Goal: Find specific page/section: Find specific page/section

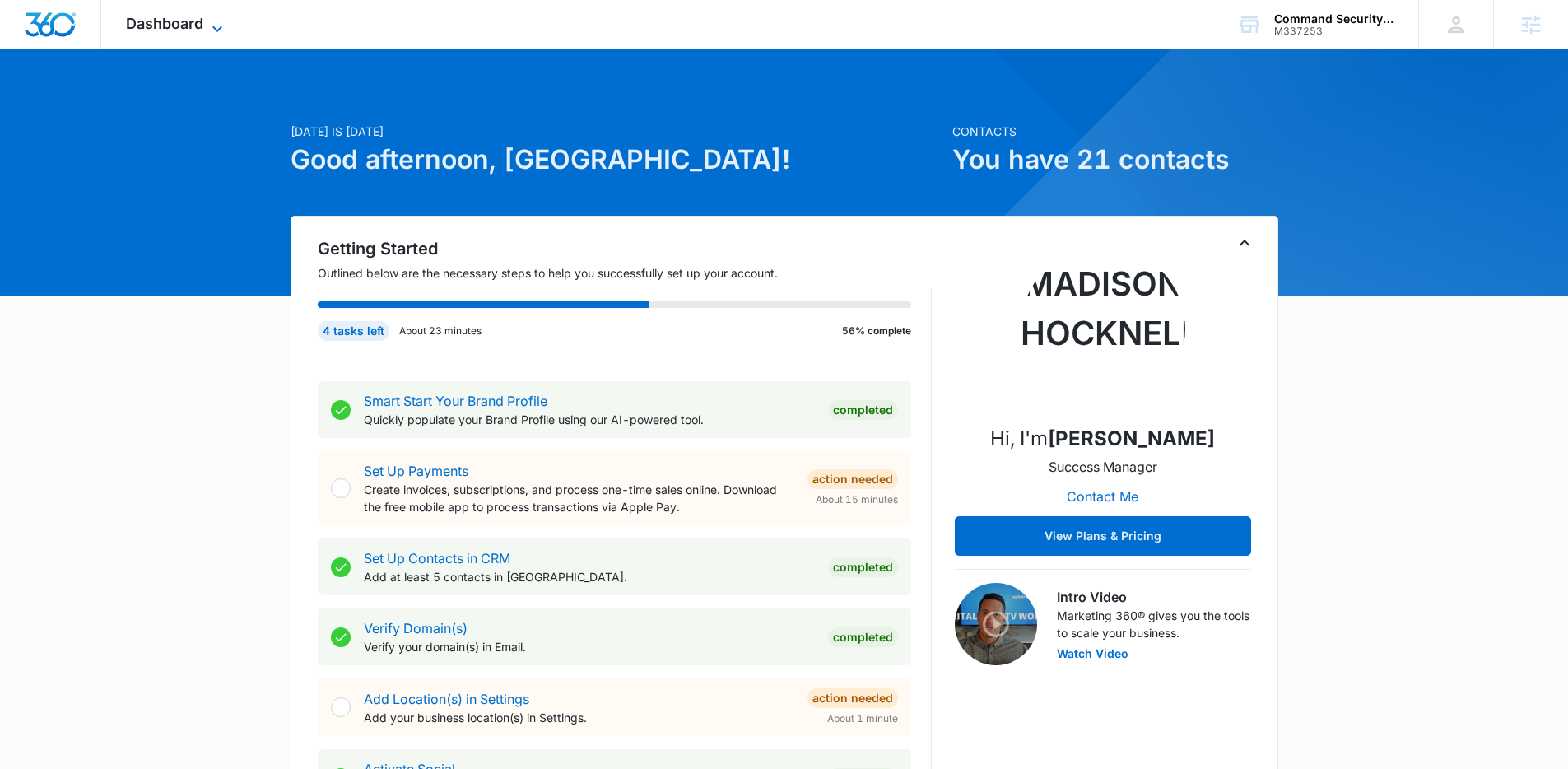
click at [163, 27] on span "Dashboard" at bounding box center [164, 23] width 77 height 18
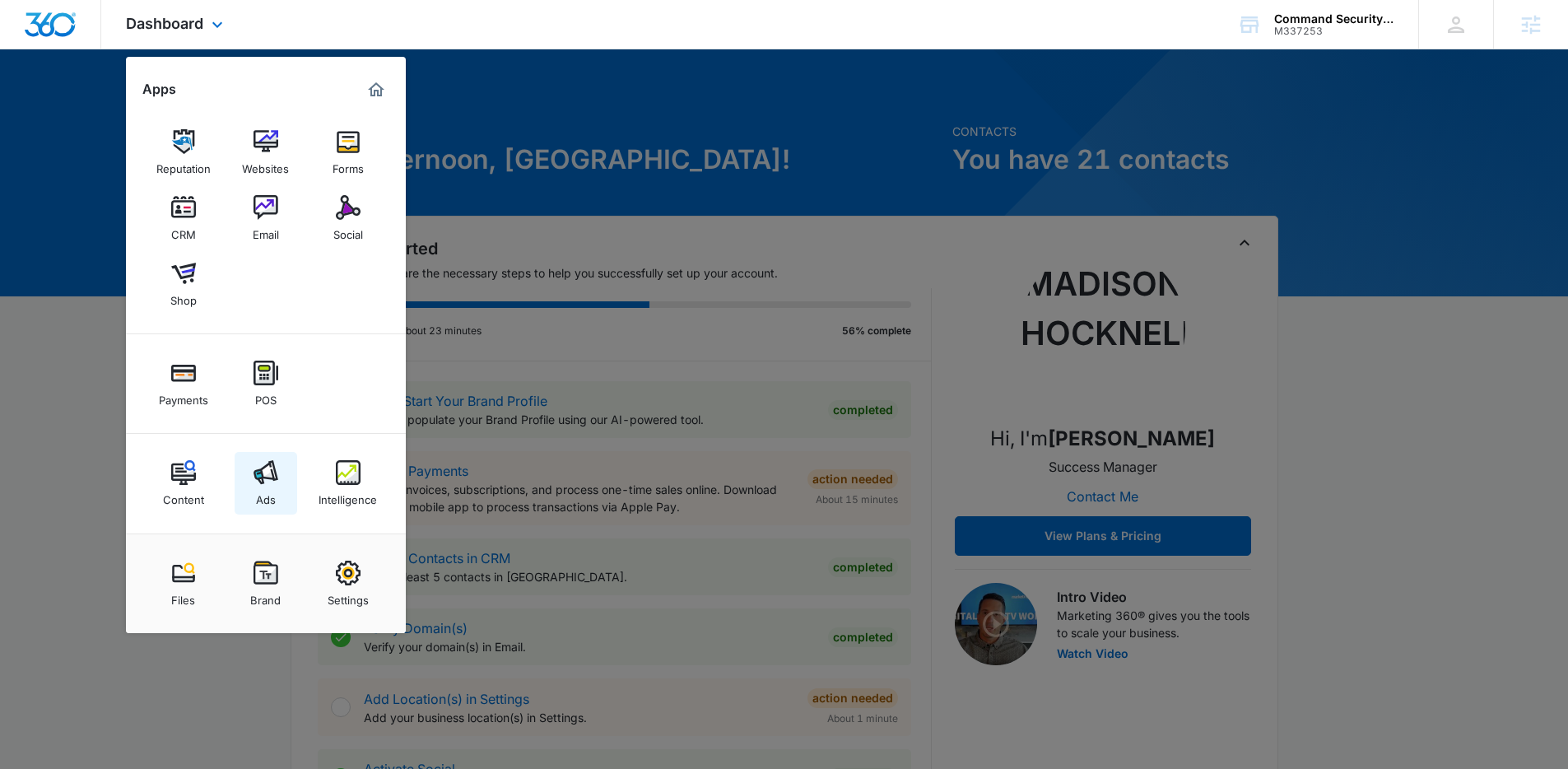
click at [250, 467] on link "Ads" at bounding box center [266, 483] width 62 height 62
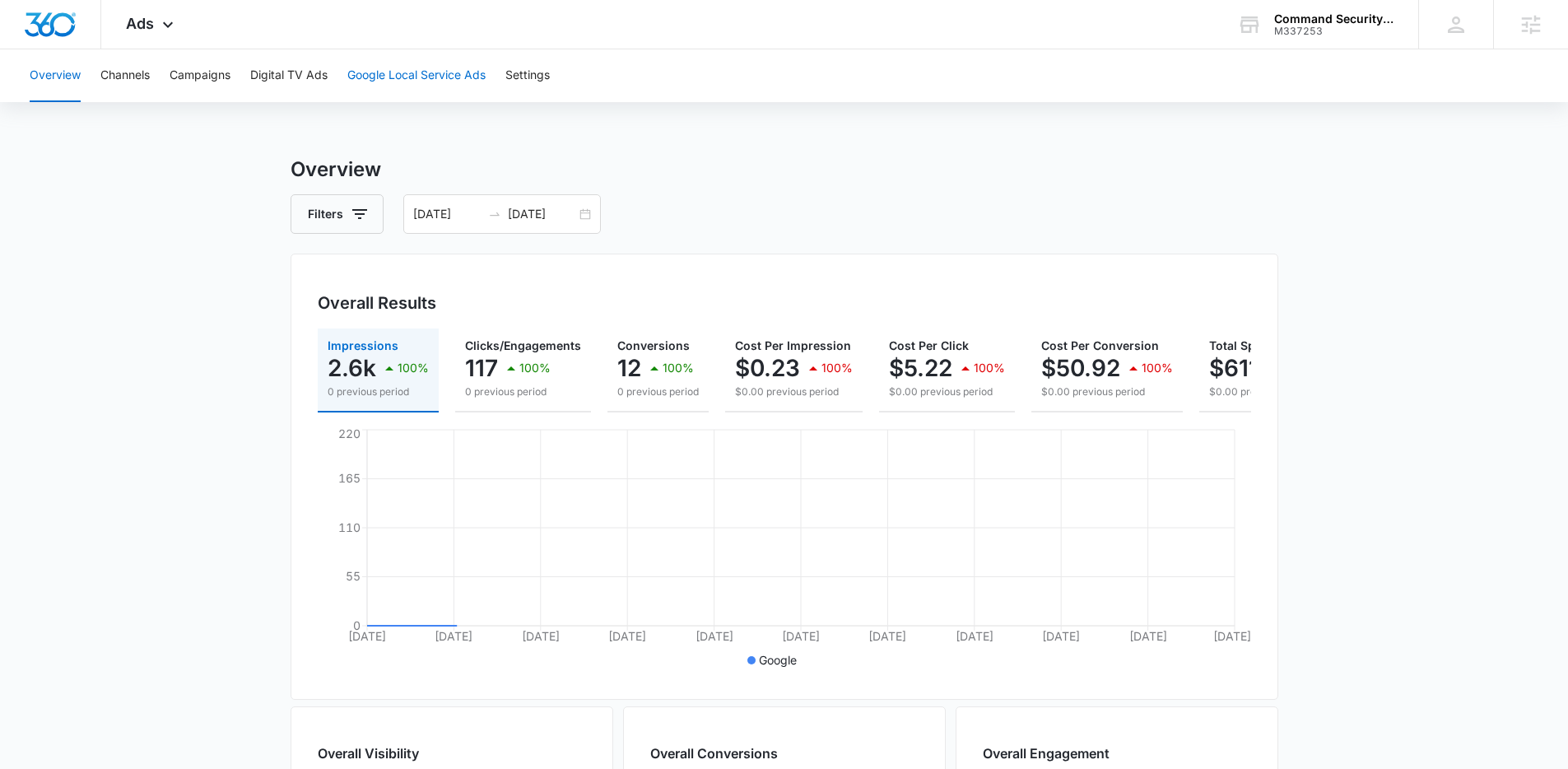
click at [396, 86] on button "Google Local Service Ads" at bounding box center [416, 75] width 138 height 53
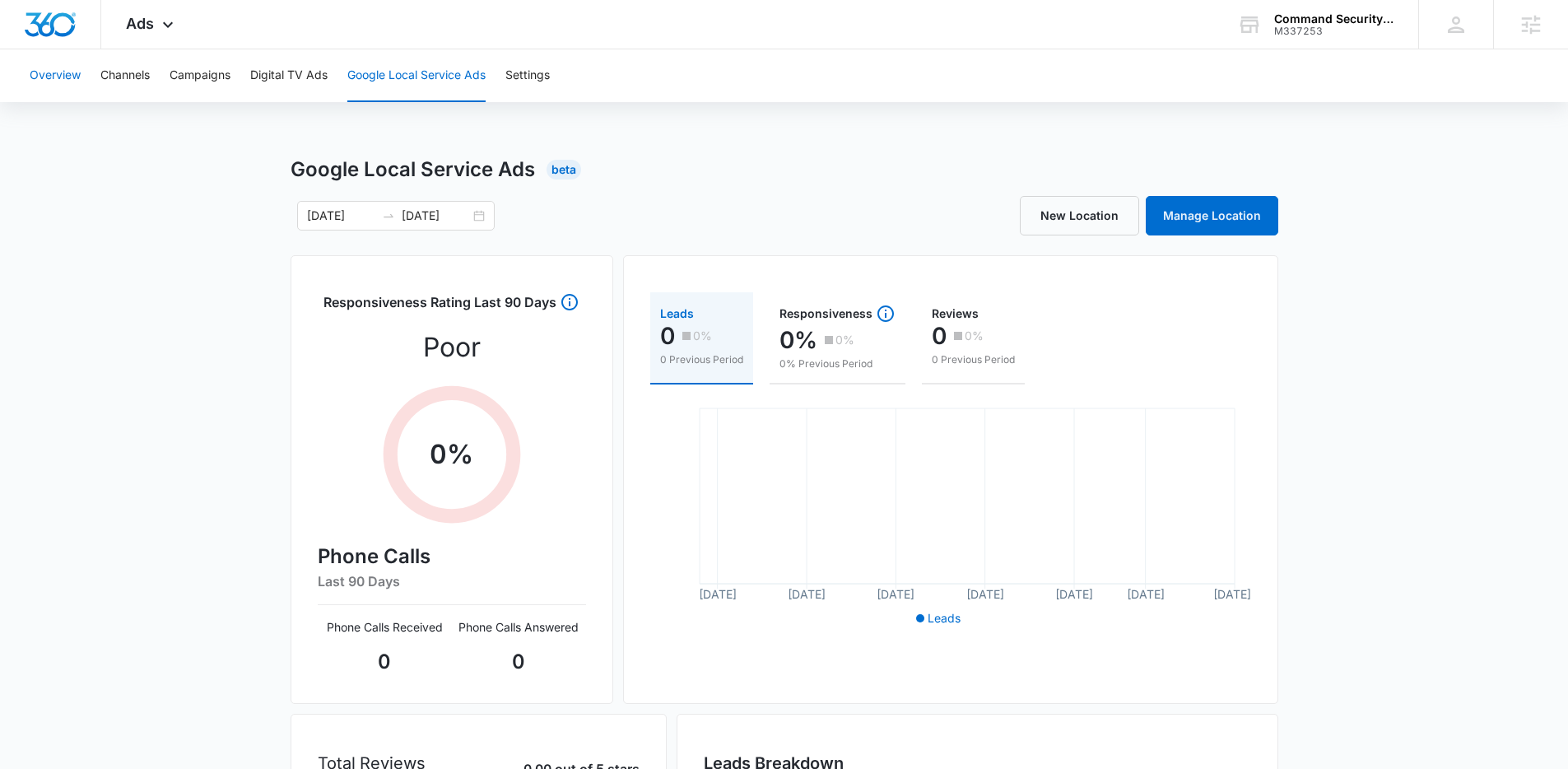
click at [69, 81] on button "Overview" at bounding box center [55, 75] width 51 height 53
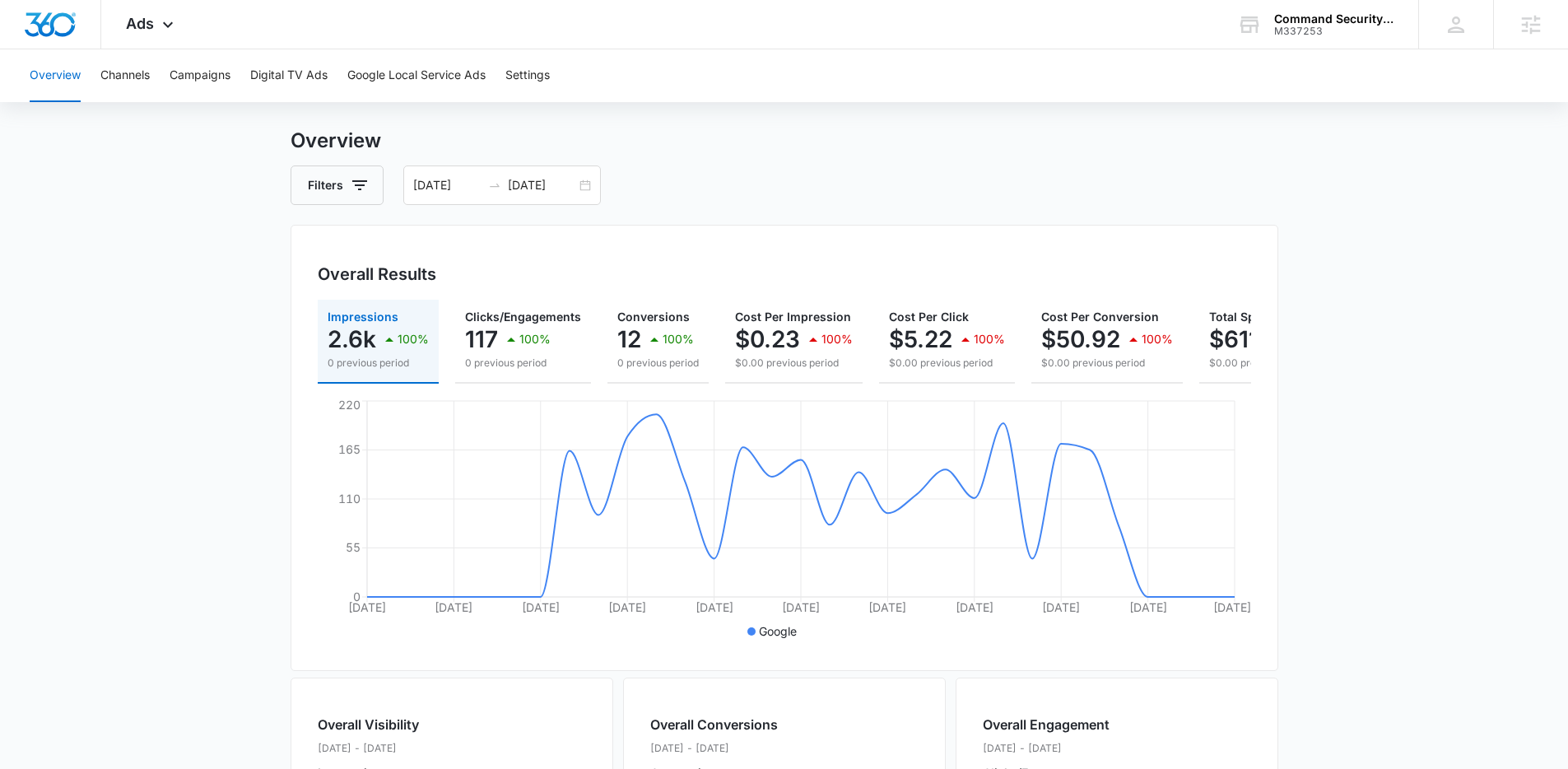
scroll to position [28, 0]
click at [405, 79] on button "Google Local Service Ads" at bounding box center [416, 75] width 138 height 53
